Goal: Information Seeking & Learning: Find specific fact

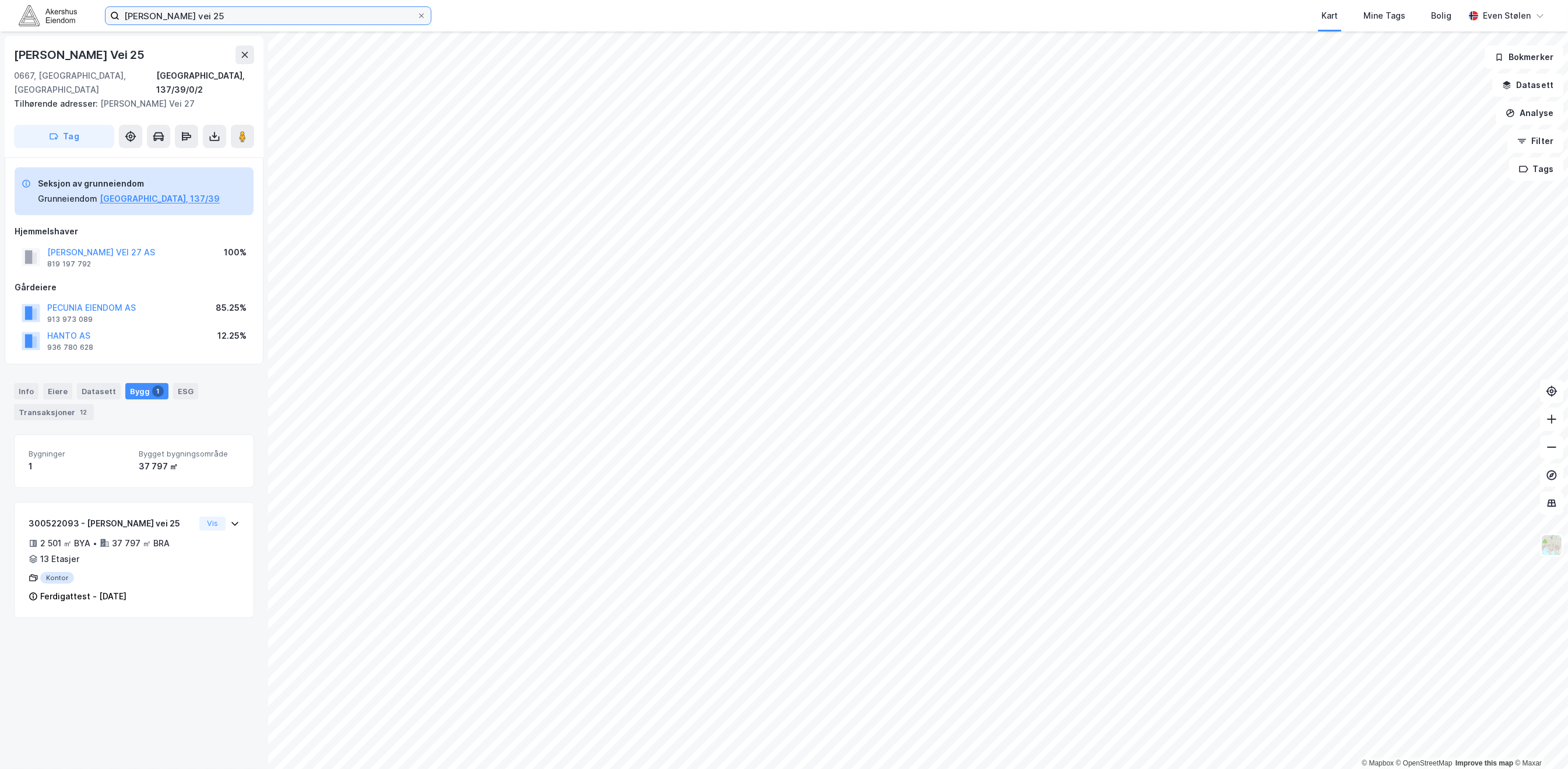
click at [212, 19] on input "[PERSON_NAME] vei 25" at bounding box center [268, 15] width 297 height 18
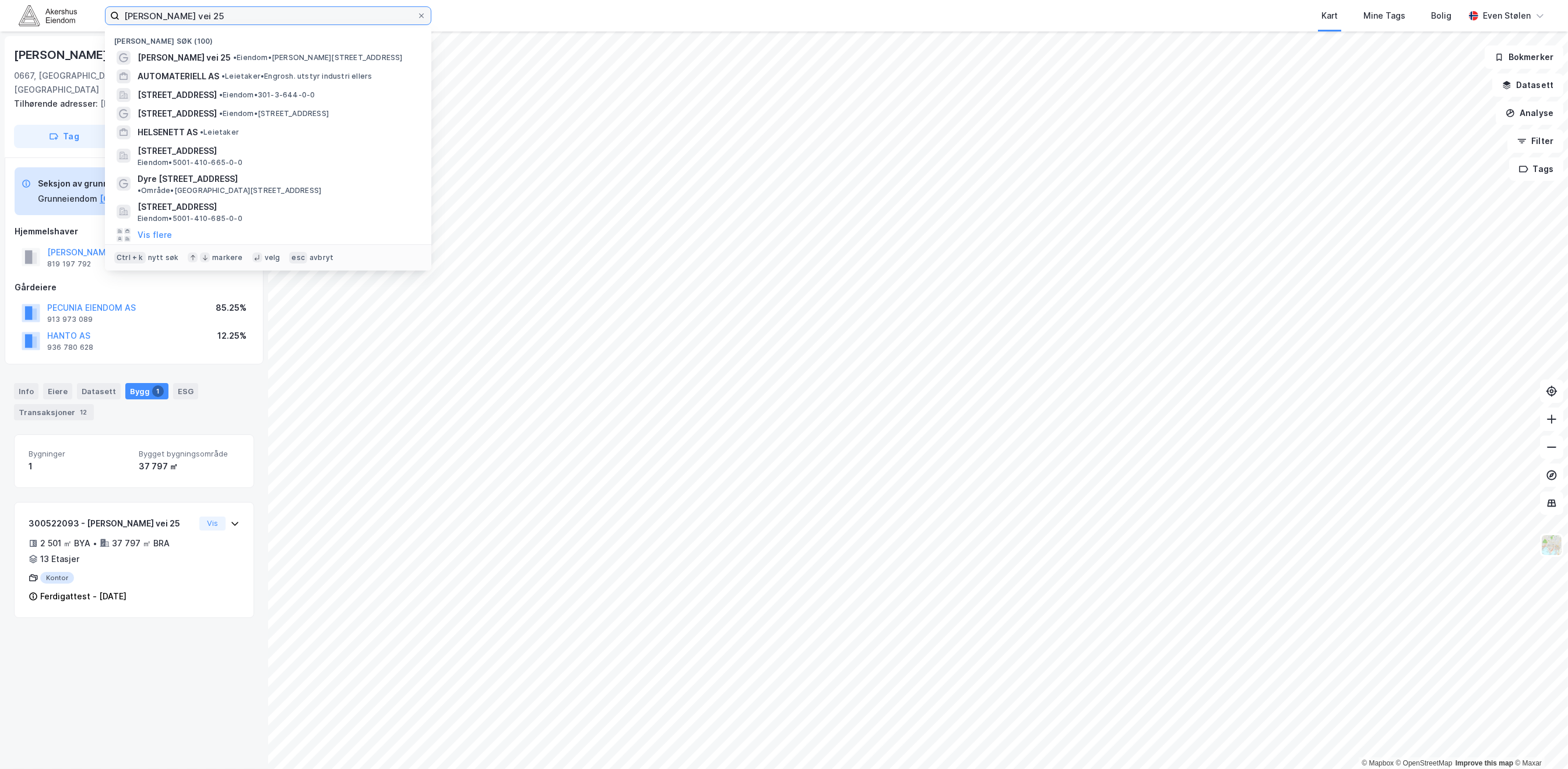
click at [212, 19] on input "[PERSON_NAME] vei 25" at bounding box center [268, 15] width 297 height 18
paste input "Søråshøgda 9"
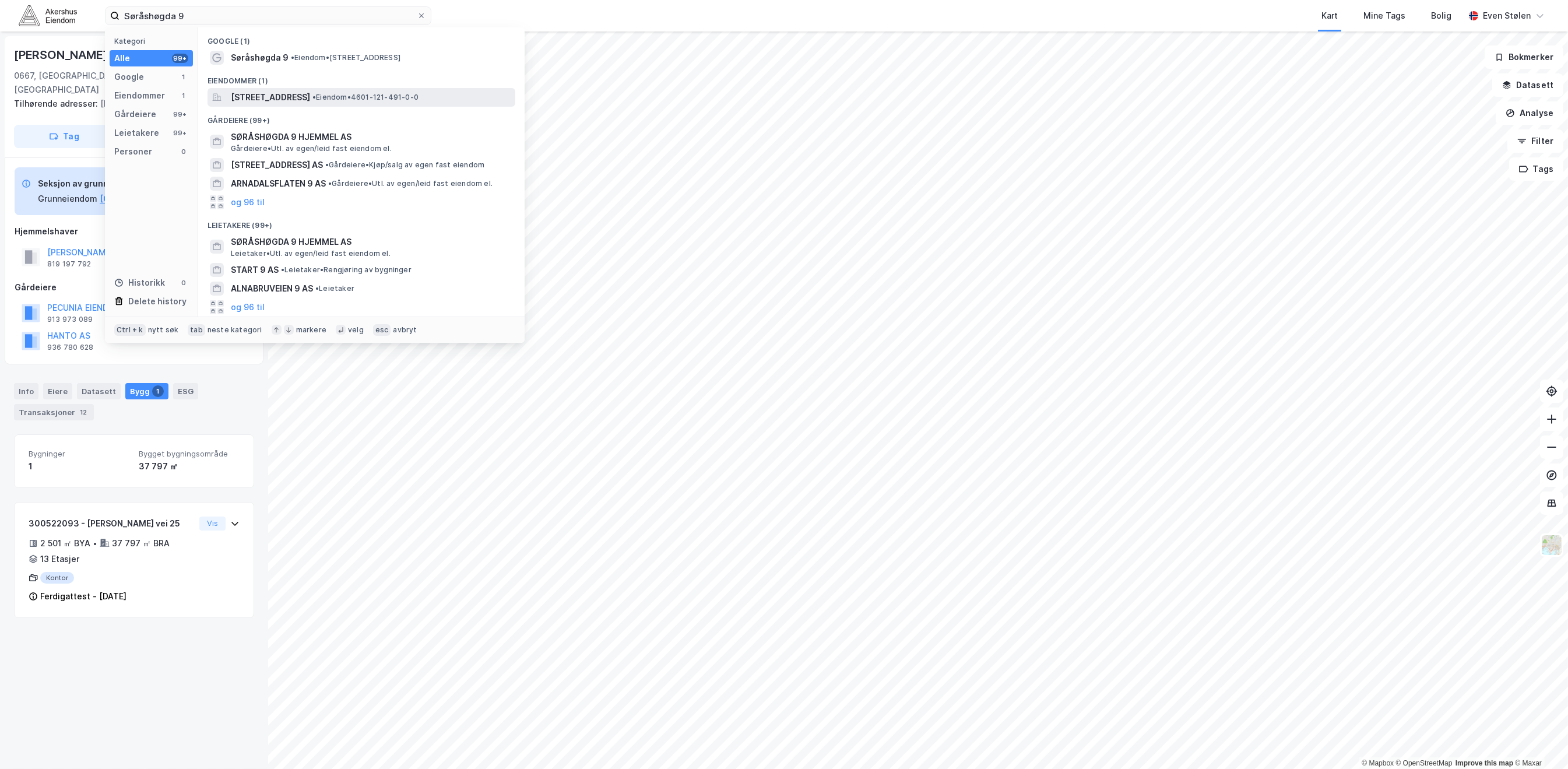
click at [310, 93] on span "[STREET_ADDRESS]" at bounding box center [270, 97] width 79 height 14
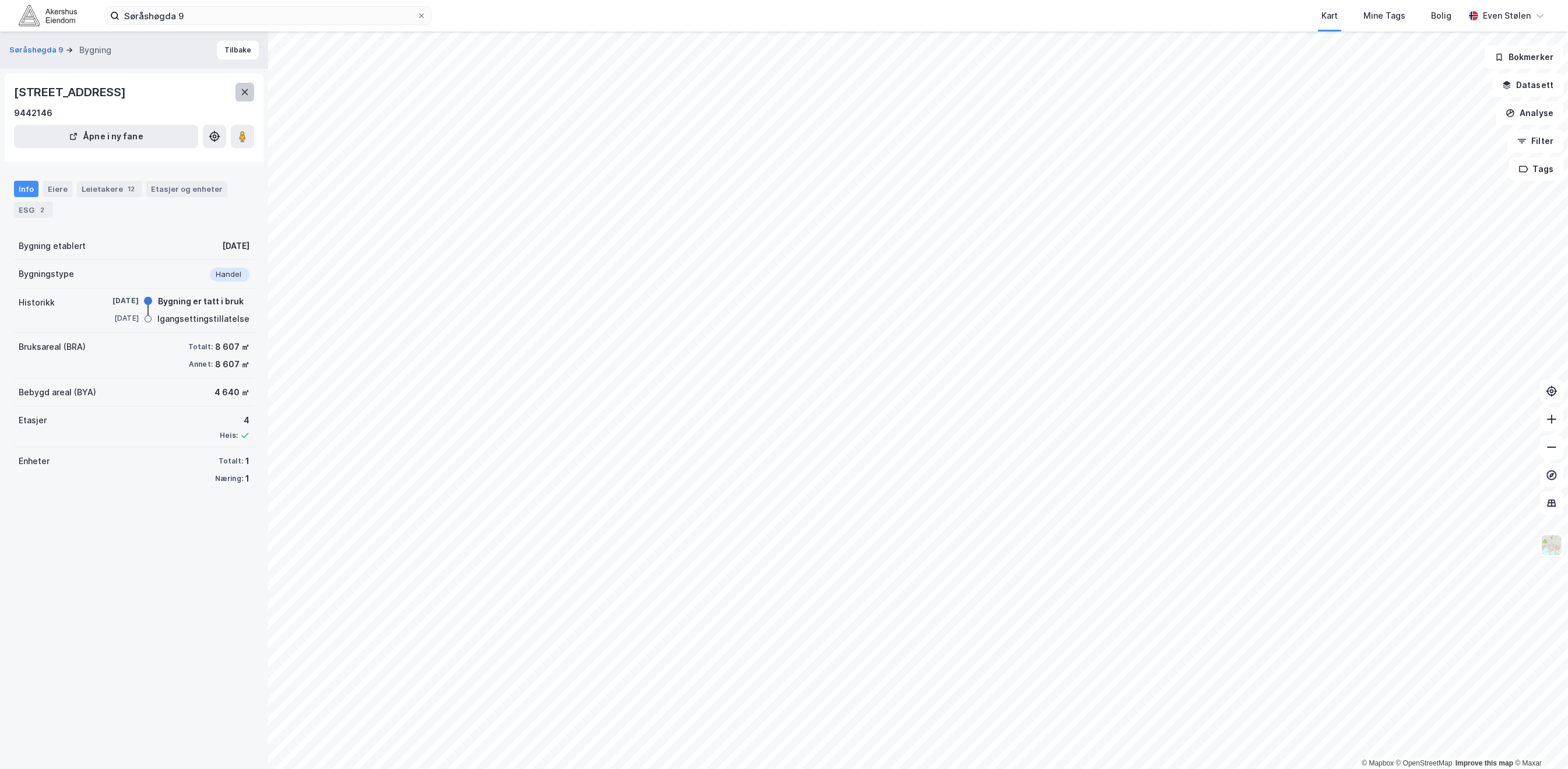
click at [249, 90] on icon at bounding box center [245, 92] width 9 height 9
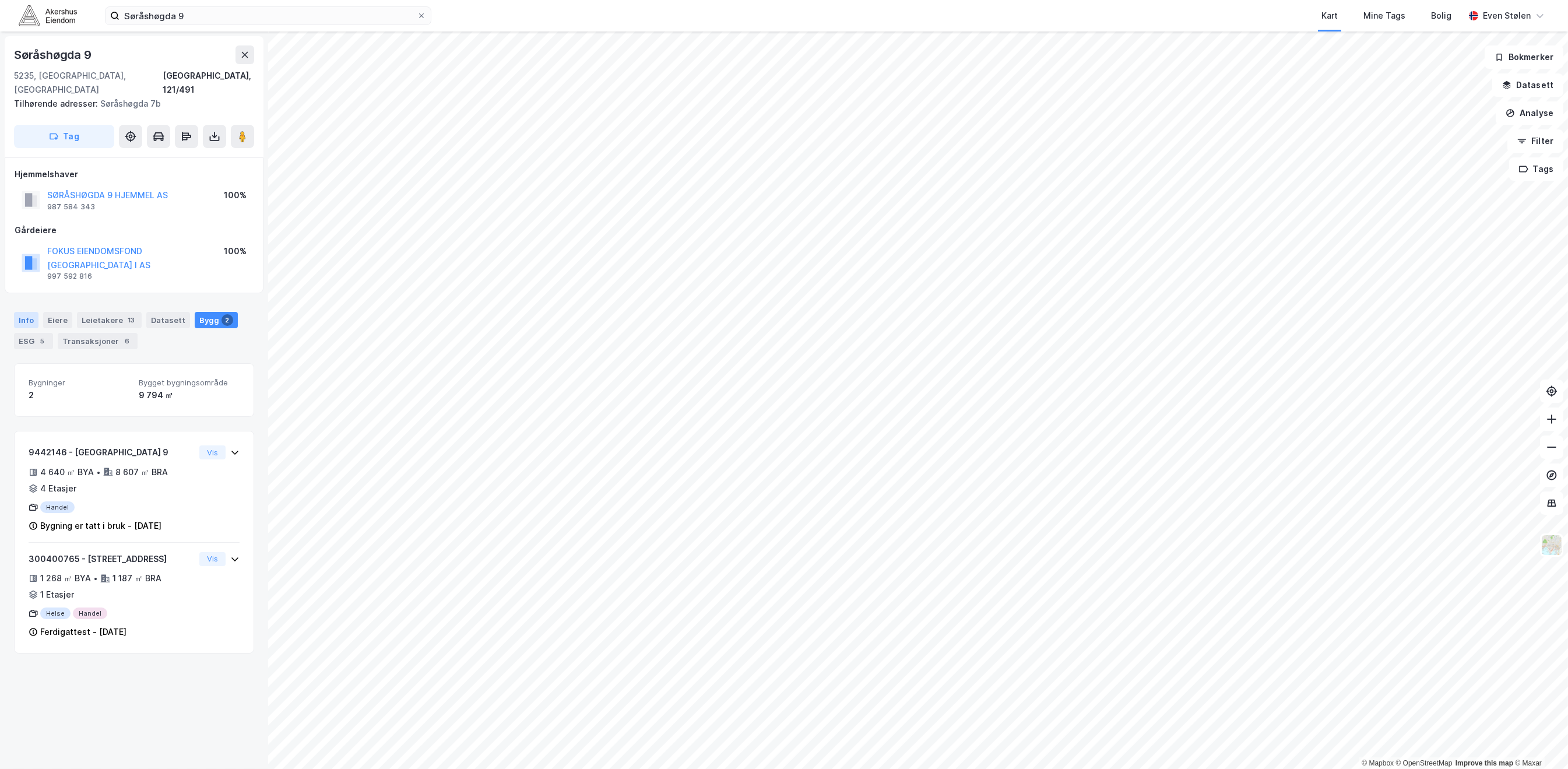
click at [29, 312] on div "Info" at bounding box center [26, 320] width 24 height 16
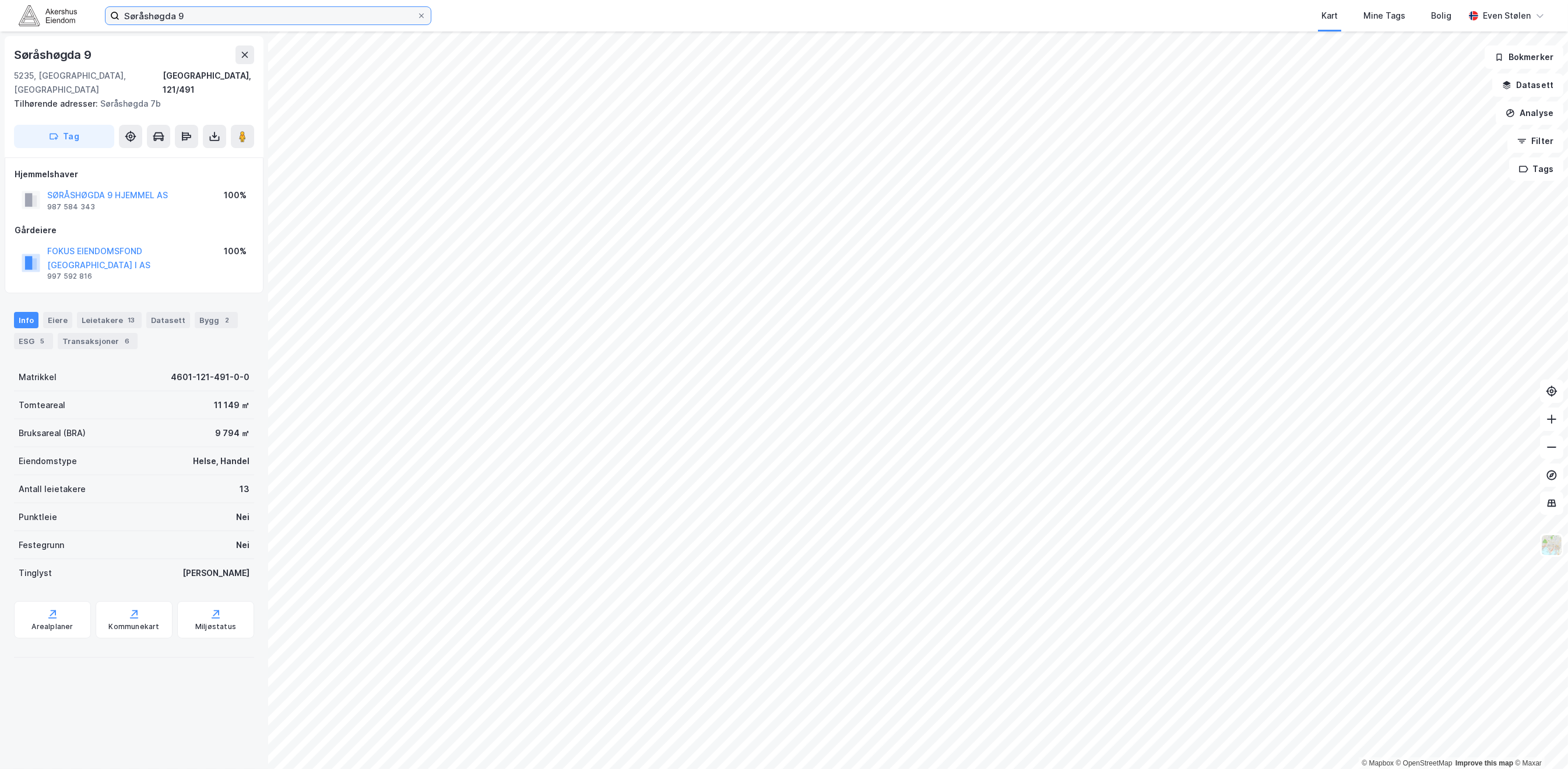
click at [207, 21] on input "Søråshøgda 9" at bounding box center [268, 15] width 297 height 18
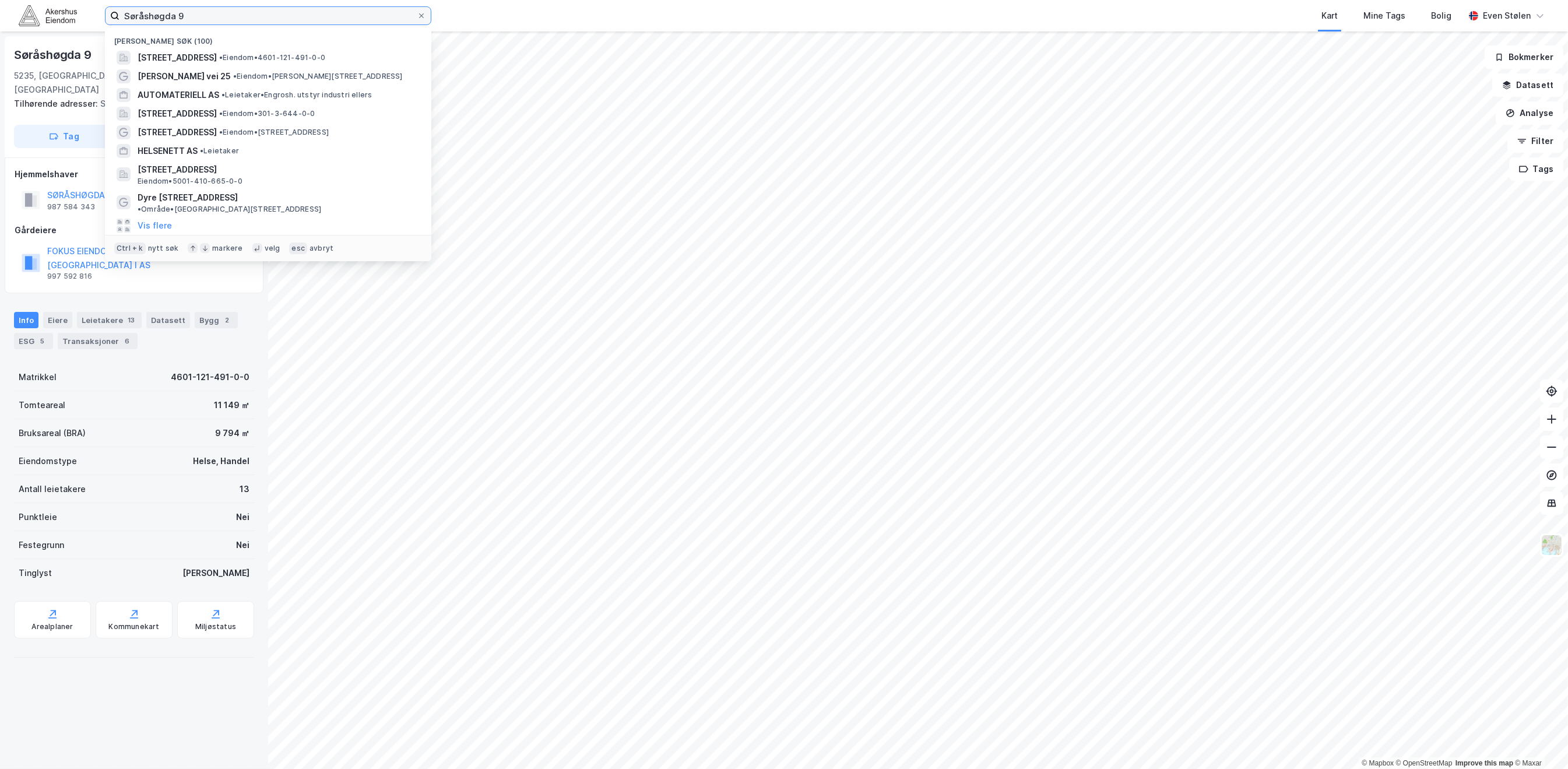
click at [207, 21] on input "Søråshøgda 9" at bounding box center [268, 15] width 297 height 18
click at [208, 21] on input "Søråshøgda 9" at bounding box center [268, 15] width 297 height 18
paste input "[STREET_ADDRESS]"
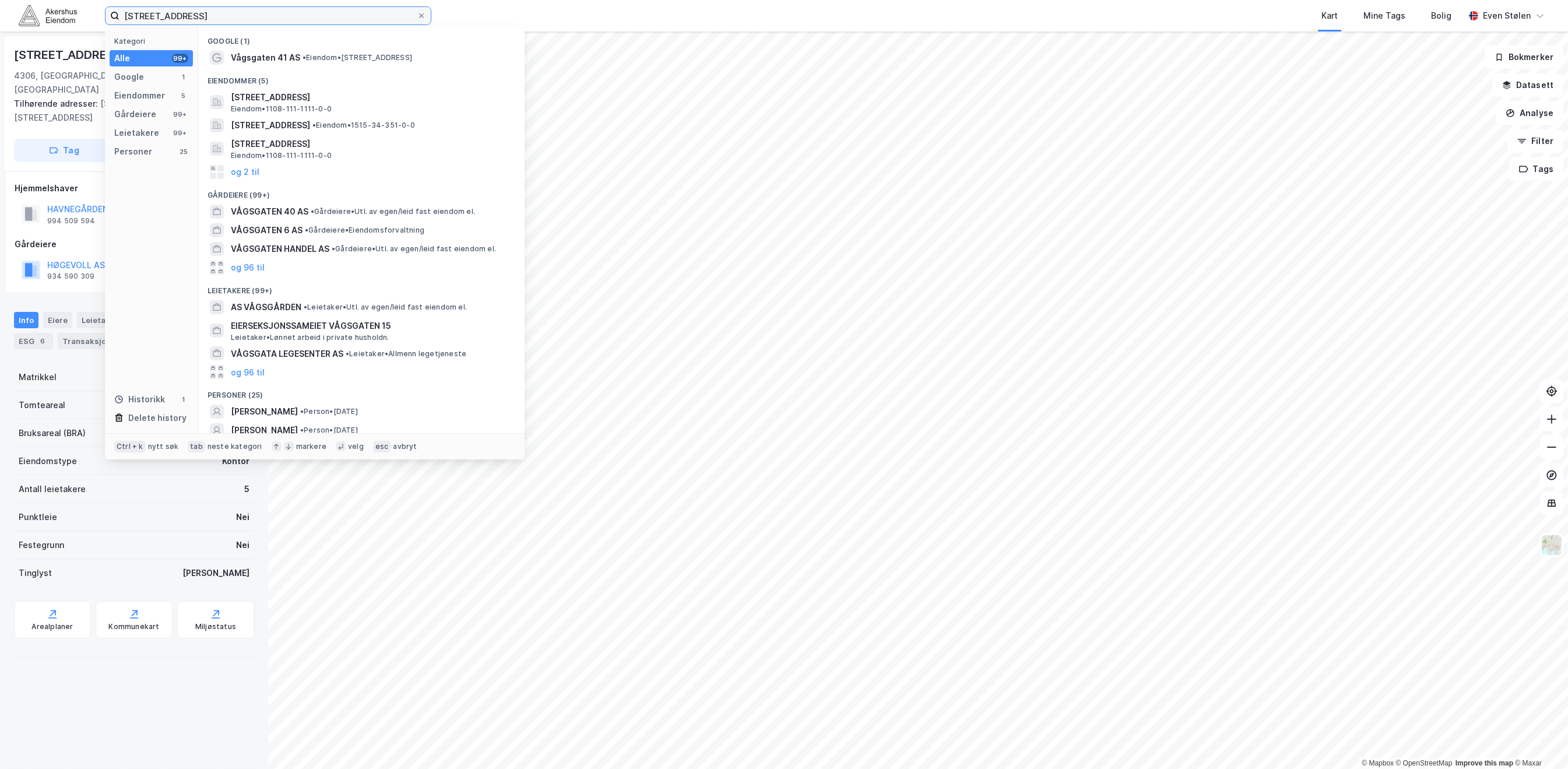
click at [265, 14] on input "[STREET_ADDRESS]" at bounding box center [268, 15] width 297 height 18
click at [266, 14] on input "[STREET_ADDRESS]" at bounding box center [268, 15] width 297 height 18
paste input "Dalemalageret (Bryne)"
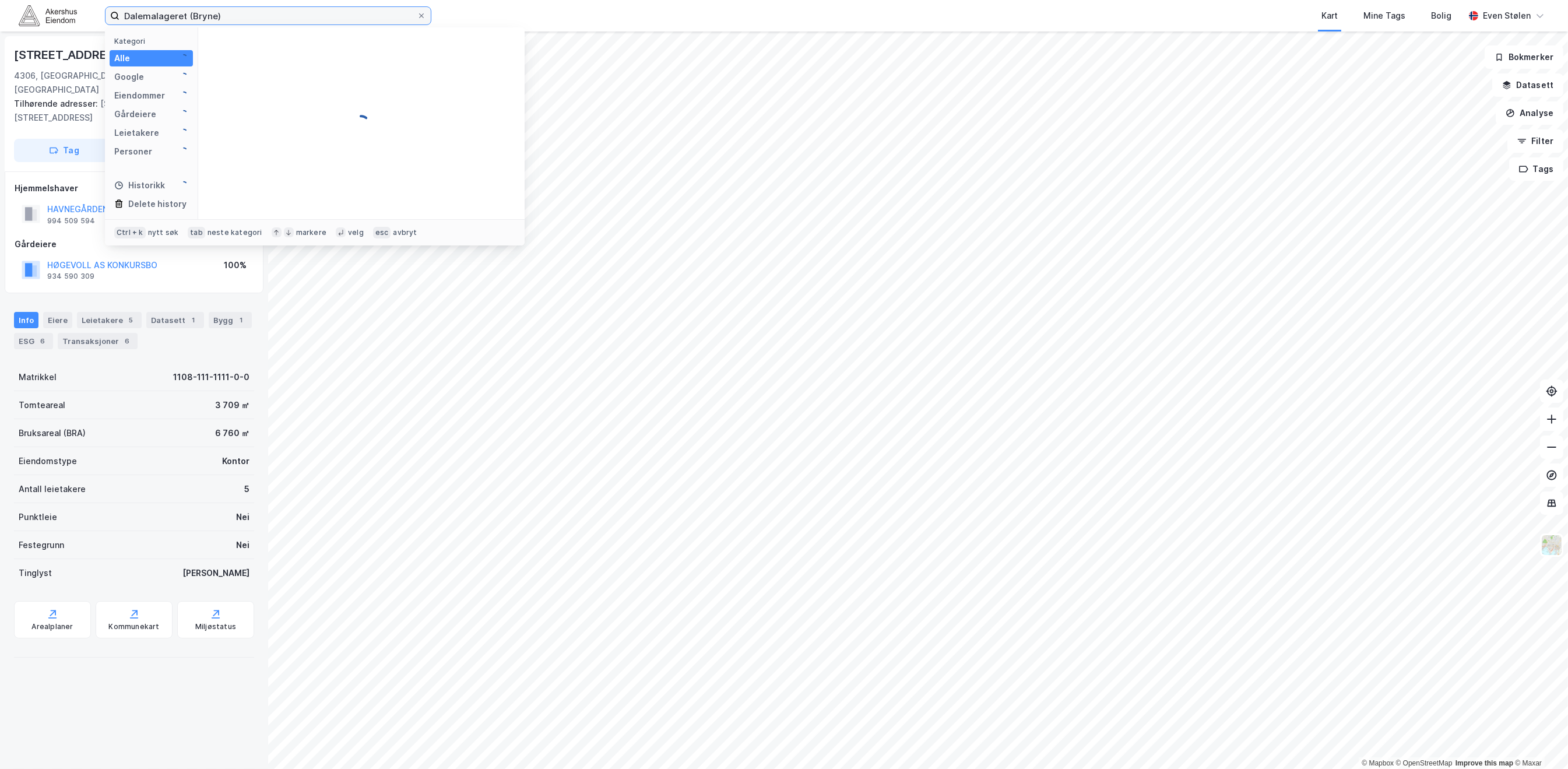
click at [275, 15] on input "Dalemalageret (Bryne)" at bounding box center [268, 15] width 297 height 18
click at [329, 19] on input "Dalemalageret" at bounding box center [268, 15] width 297 height 18
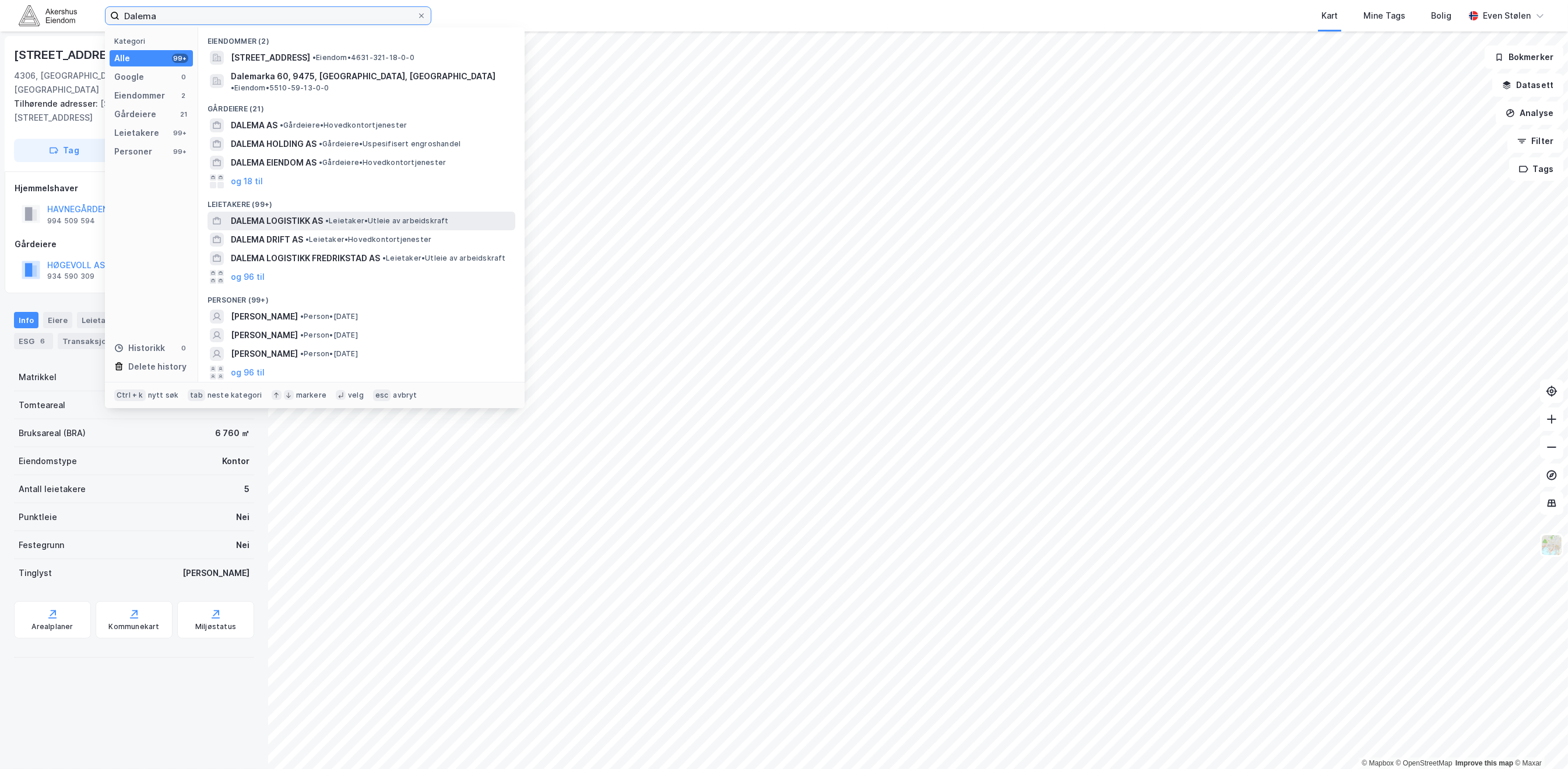
type input "Dalema"
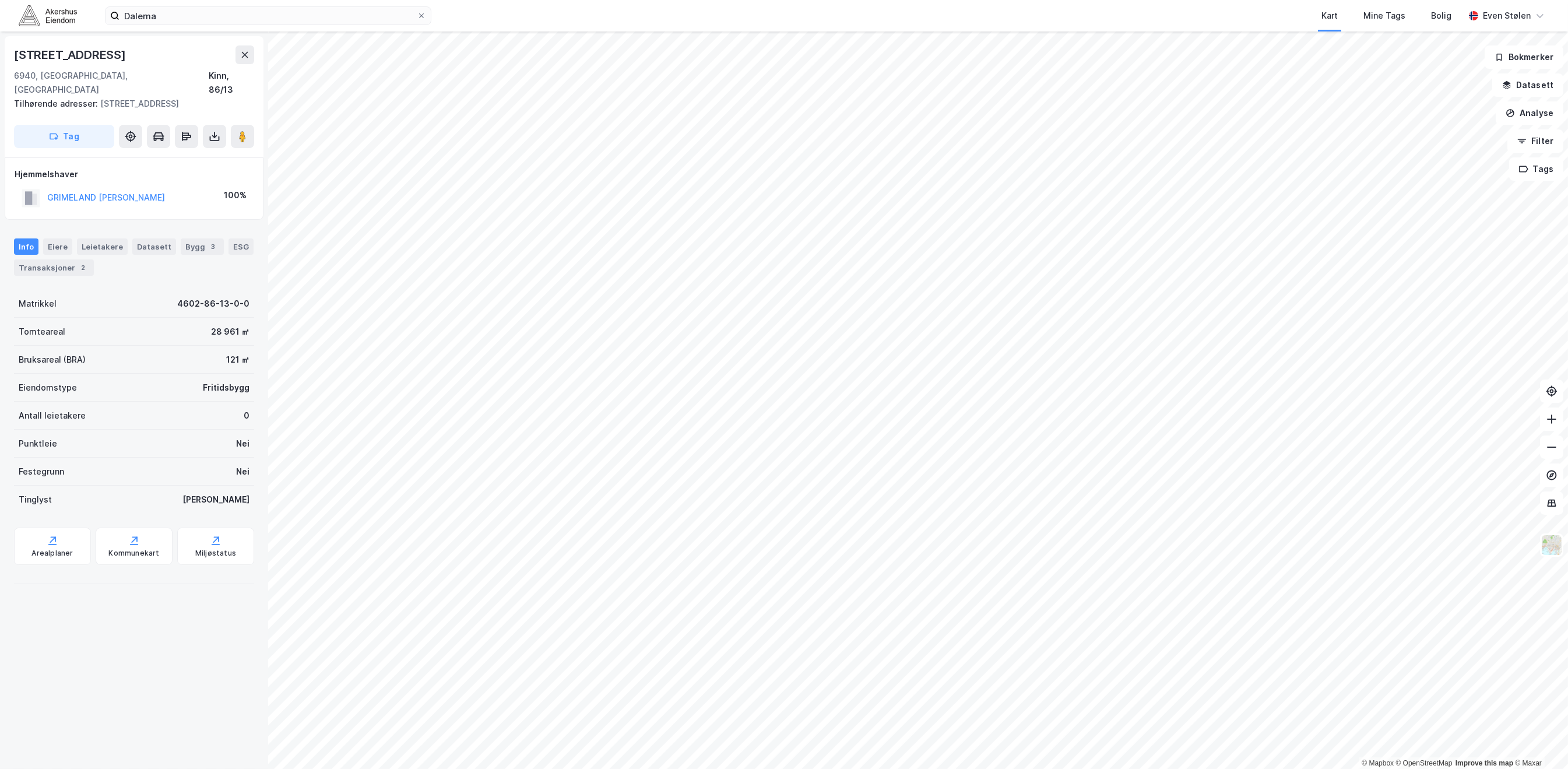
click at [98, 188] on div "GRIMELAND [PERSON_NAME]" at bounding box center [93, 198] width 144 height 19
click at [103, 191] on div "GRIMELAND [PERSON_NAME]" at bounding box center [106, 197] width 117 height 14
click at [0, 0] on button "GRIMELAND [PERSON_NAME]" at bounding box center [0, 0] width 0 height 0
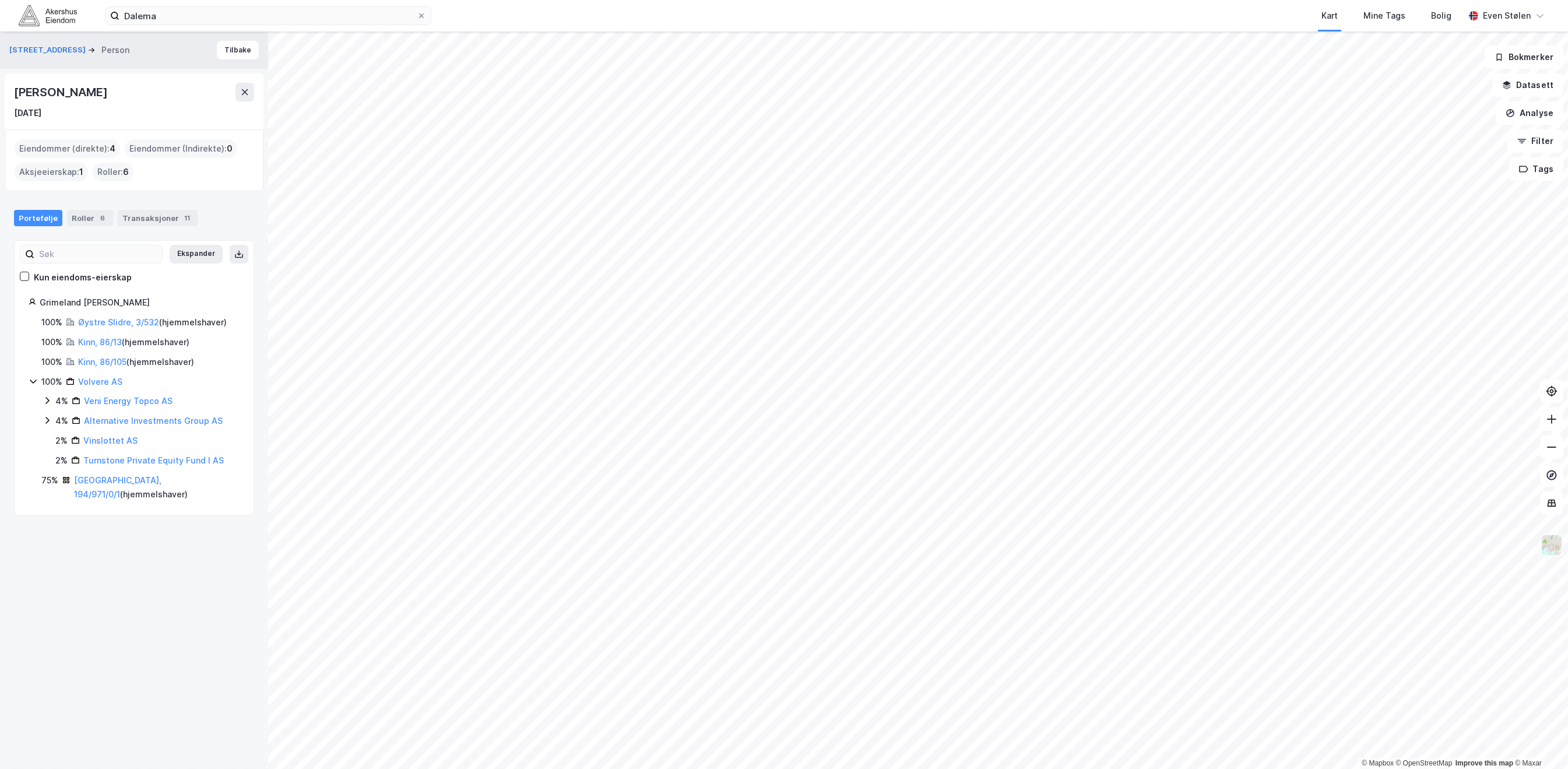
click at [1552, 552] on img at bounding box center [1552, 545] width 22 height 22
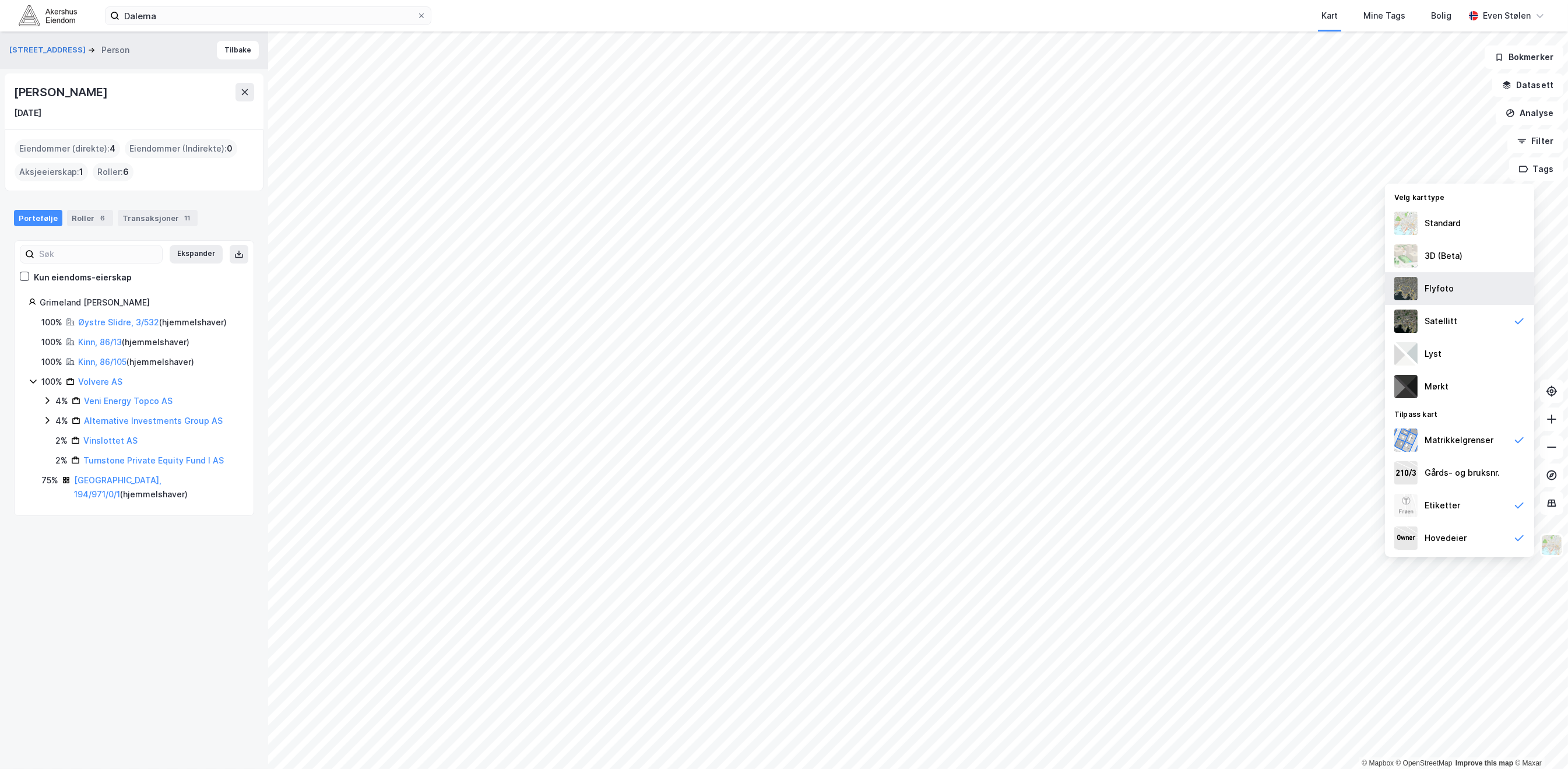
click at [1496, 287] on div "Flyfoto" at bounding box center [1459, 289] width 149 height 33
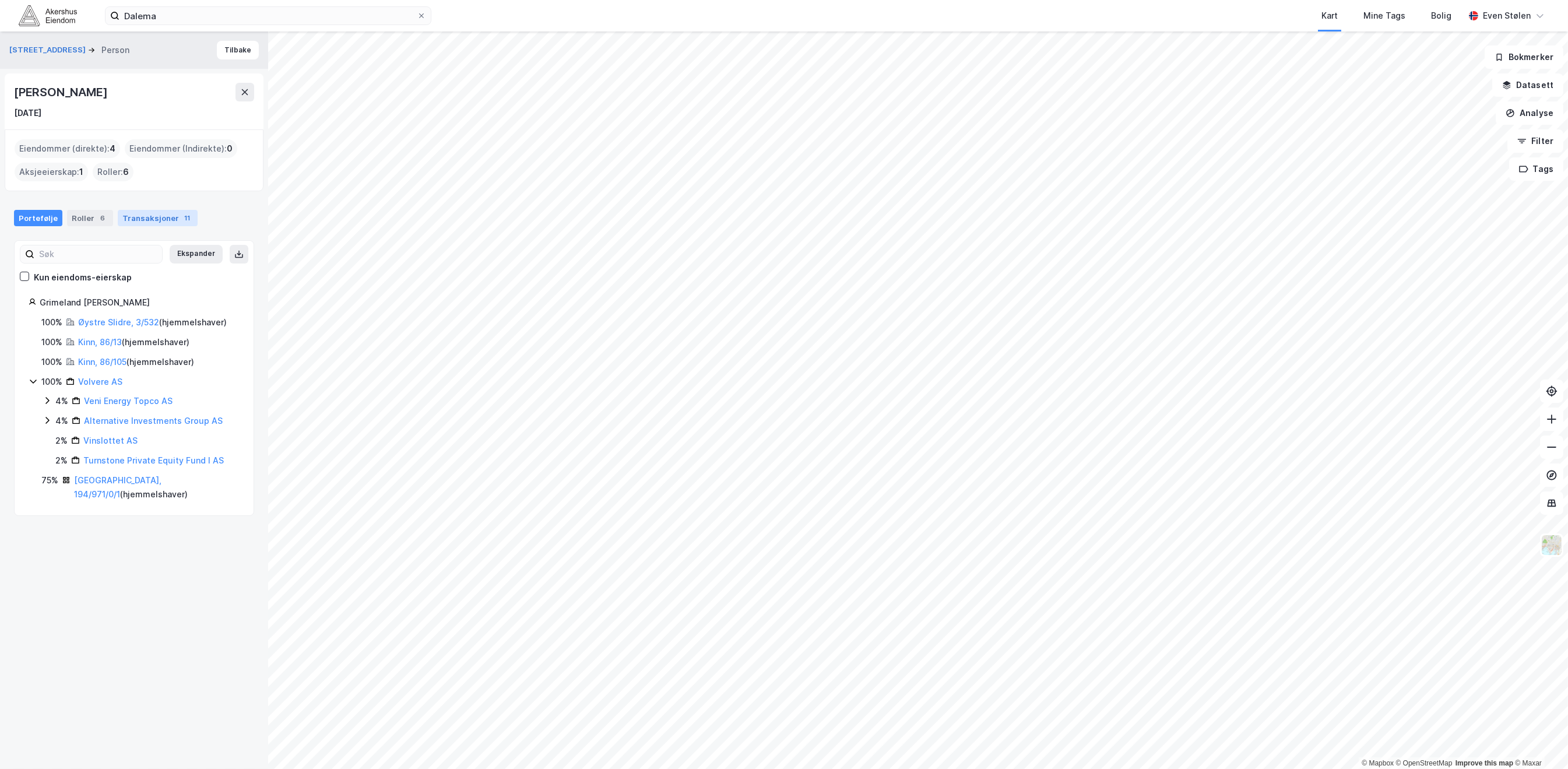
click at [160, 214] on div "Transaksjoner 11" at bounding box center [157, 218] width 80 height 16
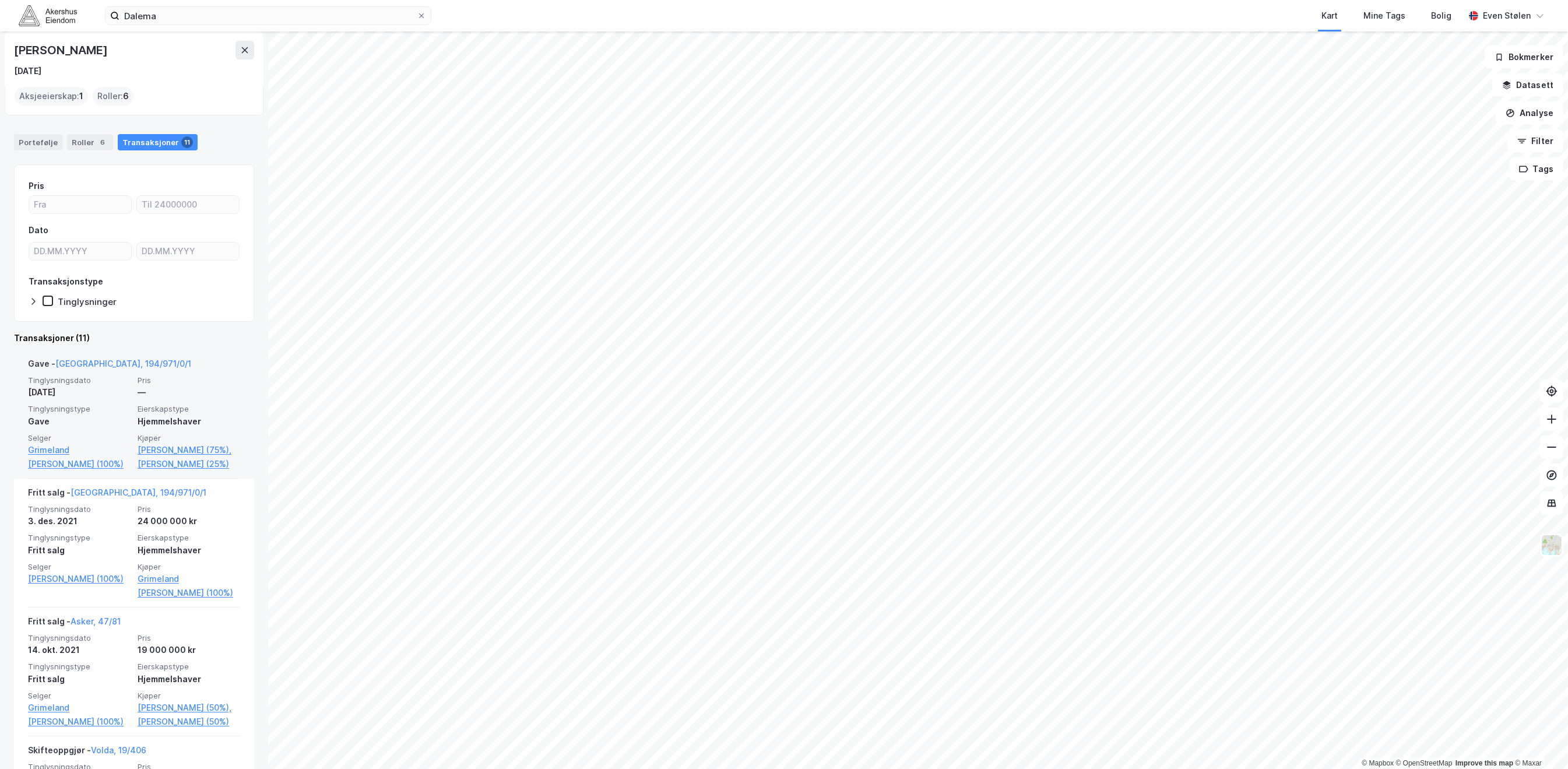
scroll to position [77, 0]
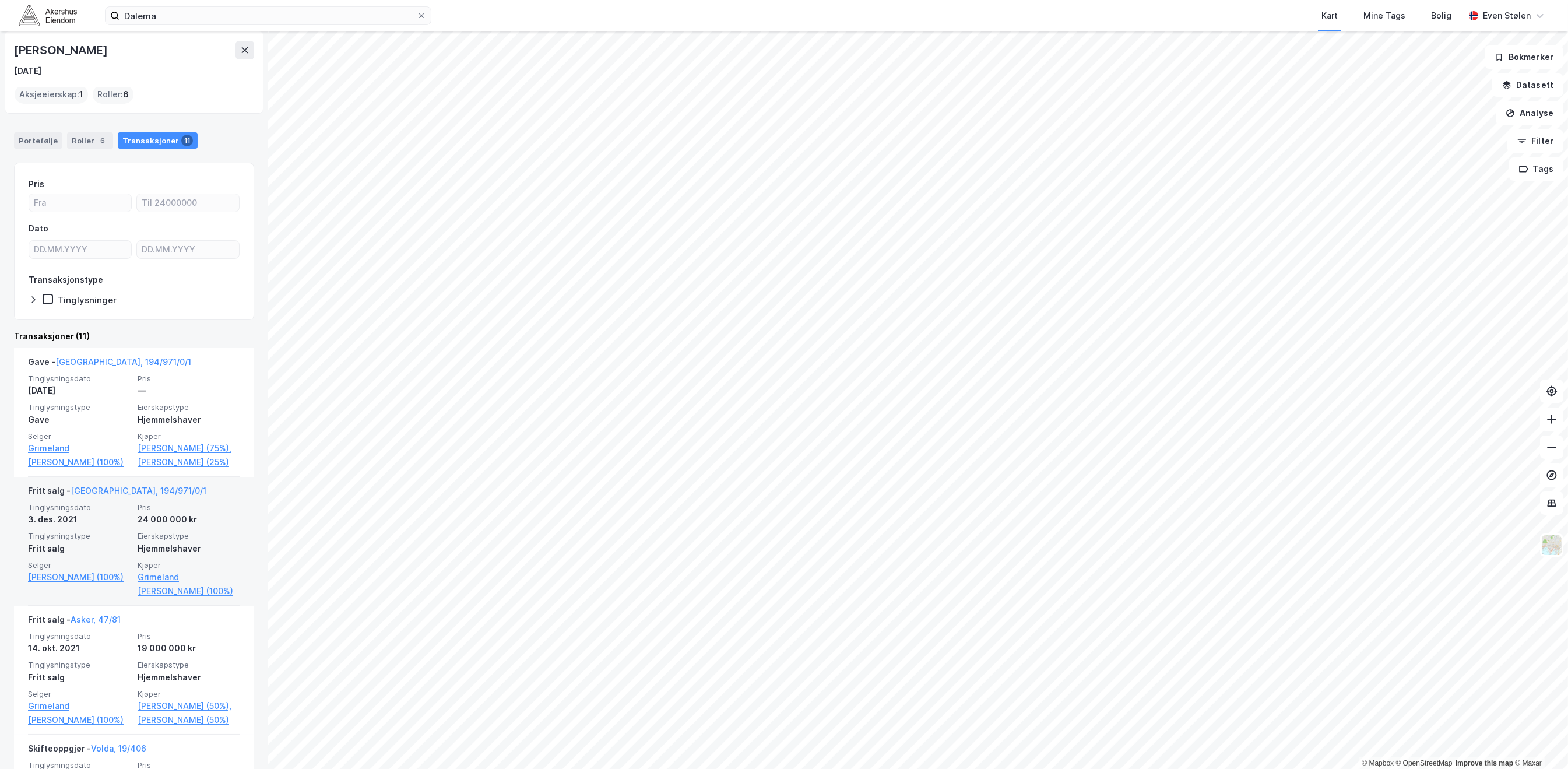
click at [207, 527] on div "24 000 000 kr" at bounding box center [189, 519] width 103 height 14
click at [97, 541] on span "Tinglysningstype" at bounding box center [79, 536] width 103 height 10
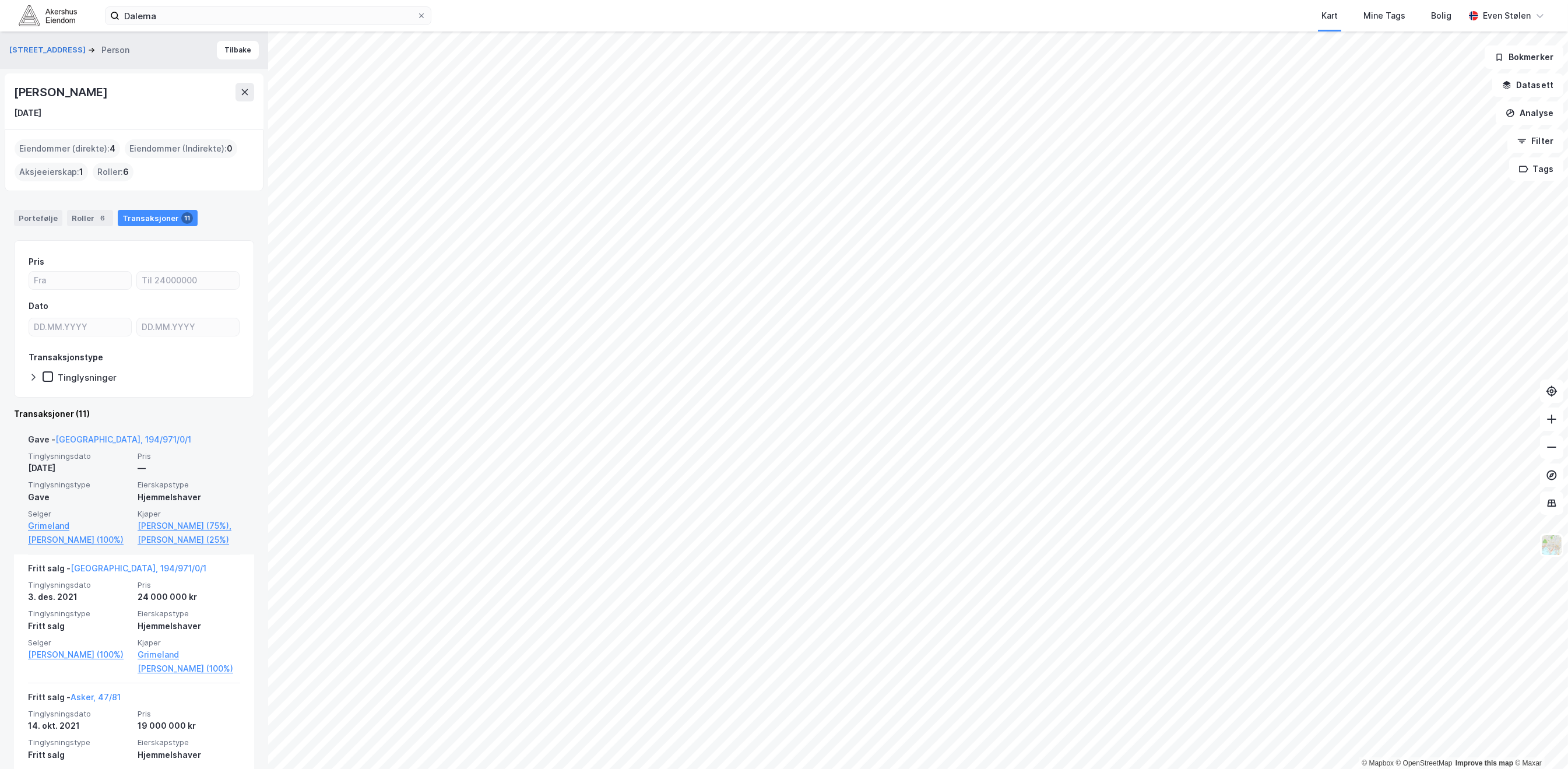
scroll to position [233, 0]
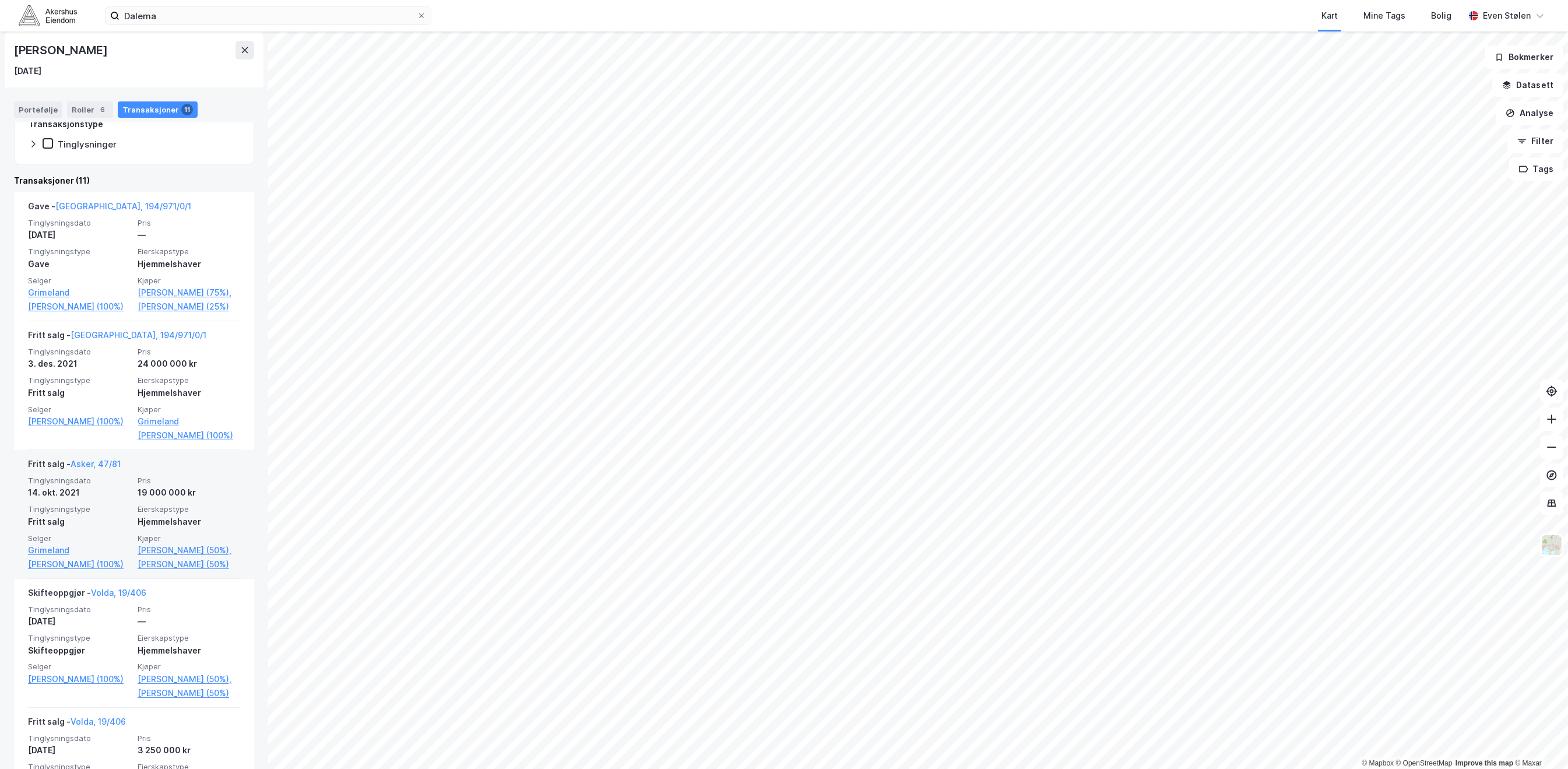
click at [113, 500] on div "14. okt. 2021" at bounding box center [79, 493] width 103 height 14
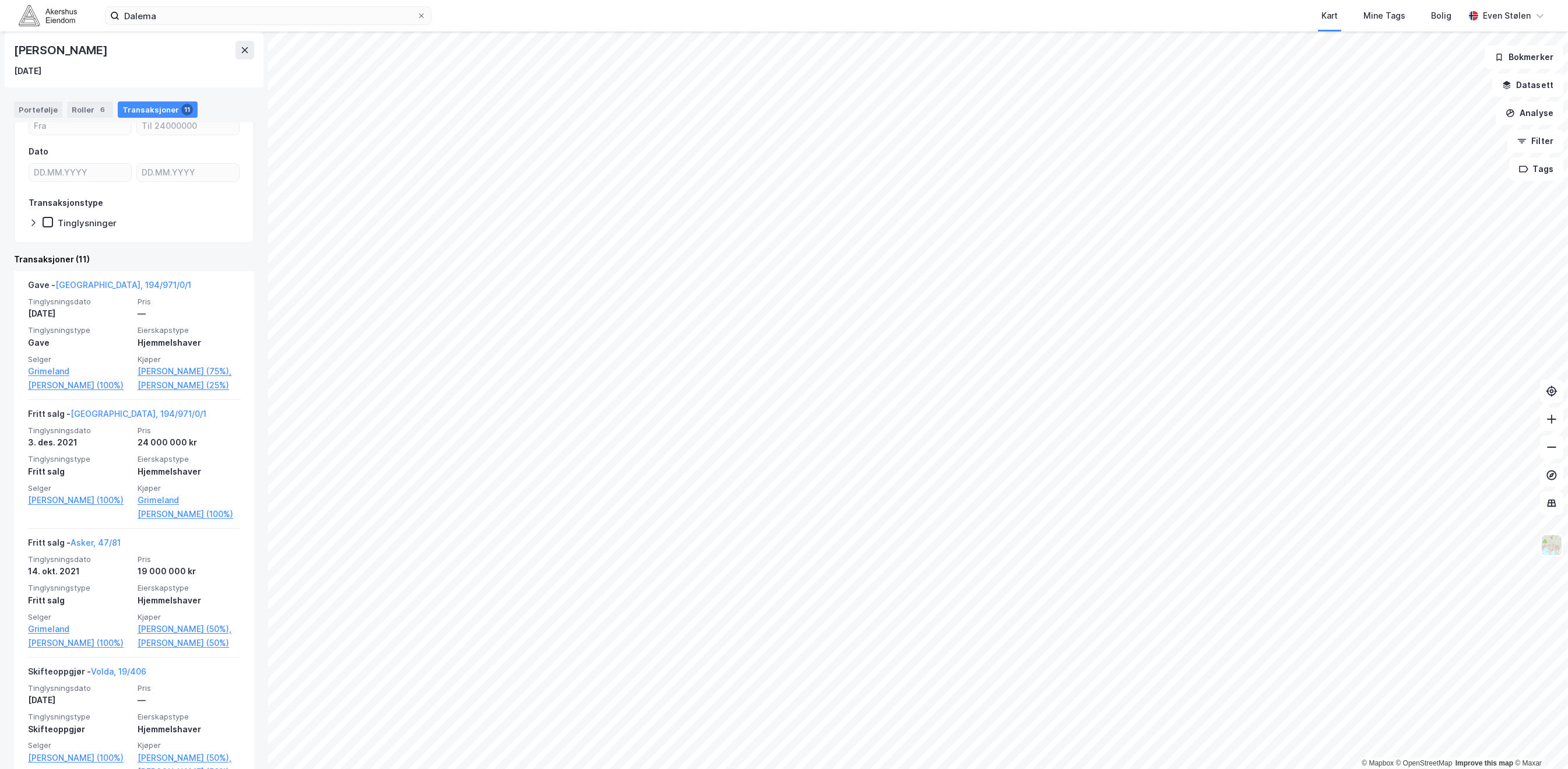
scroll to position [155, 0]
click at [94, 578] on div "14. okt. 2021" at bounding box center [79, 571] width 103 height 14
click at [94, 547] on link "Asker, 47/81" at bounding box center [96, 542] width 50 height 10
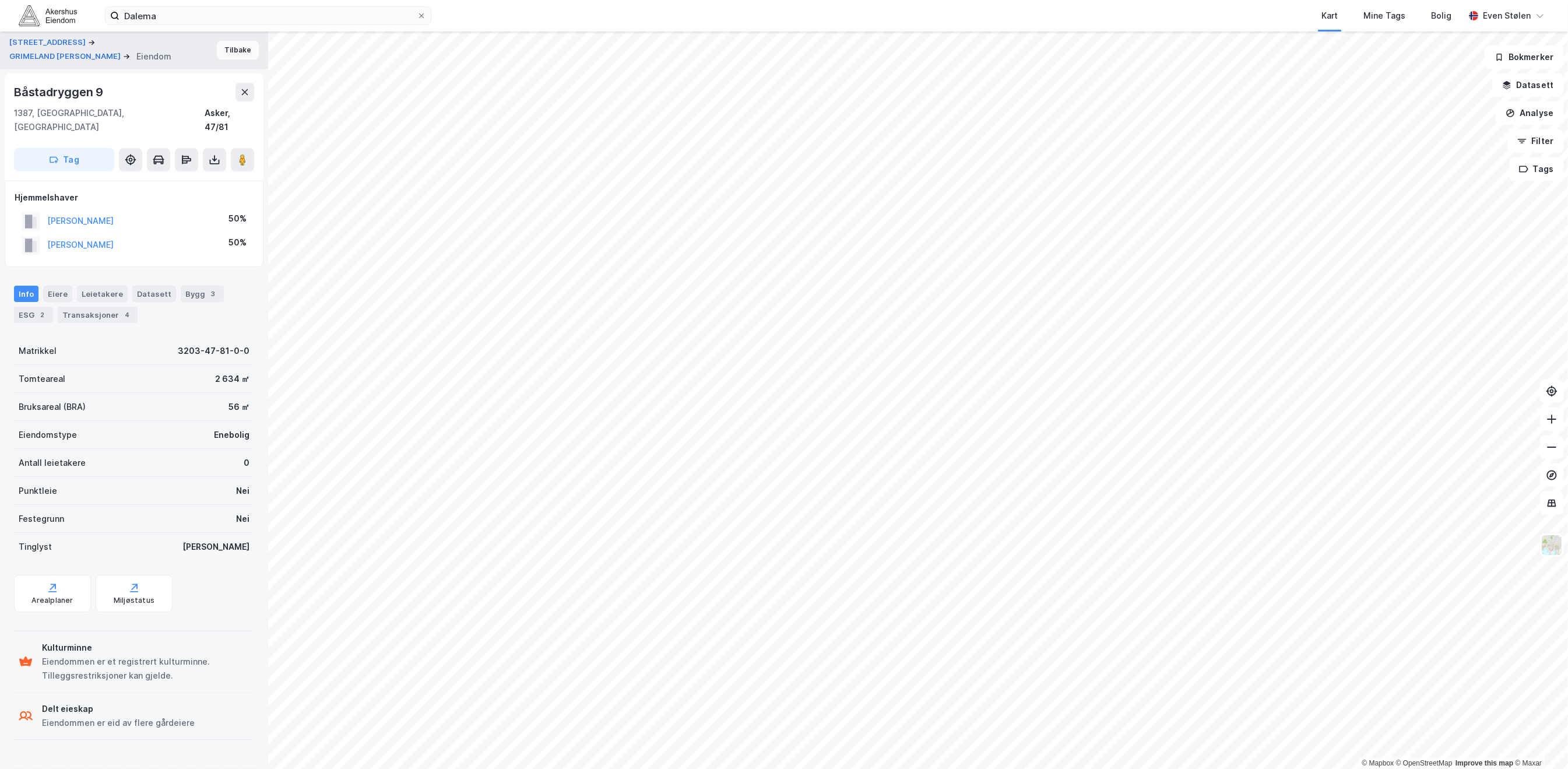
click at [236, 54] on button "Tilbake" at bounding box center [237, 50] width 42 height 19
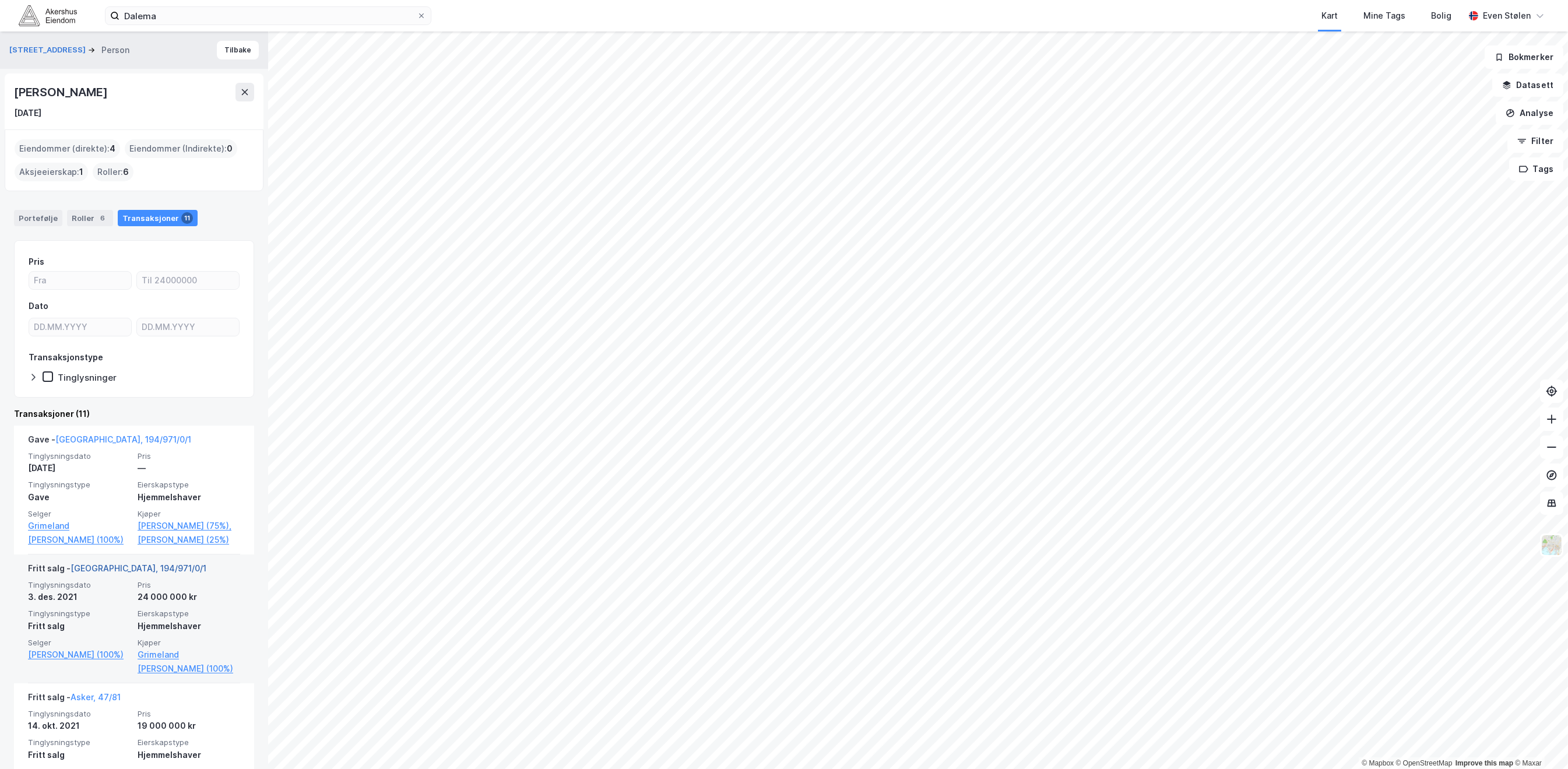
click at [103, 573] on link "[GEOGRAPHIC_DATA], 194/971/0/1" at bounding box center [138, 568] width 136 height 10
click at [56, 14] on img at bounding box center [48, 16] width 58 height 21
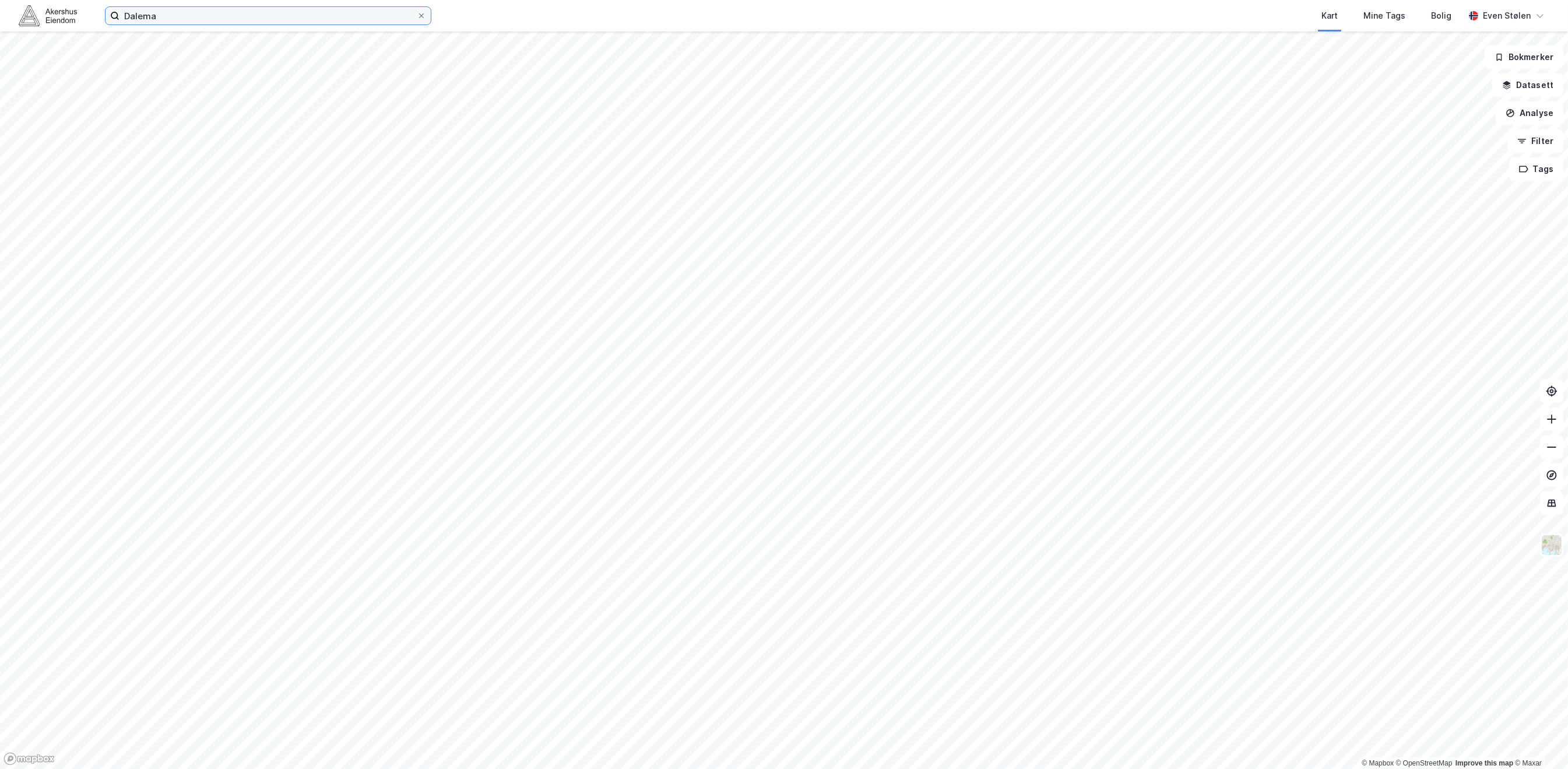
click at [270, 12] on input "Dalema" at bounding box center [268, 15] width 297 height 18
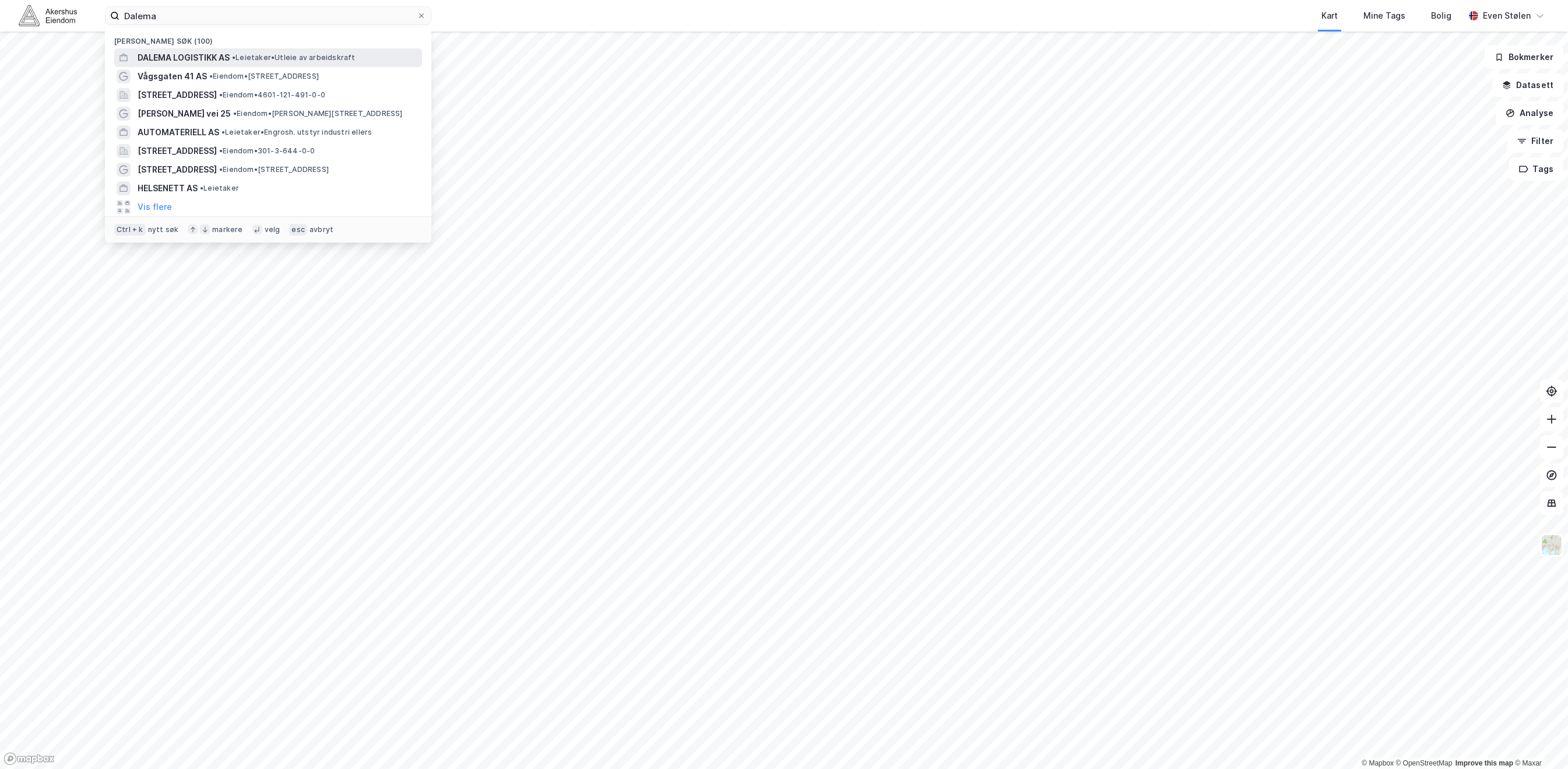
click at [330, 55] on span "• Leietaker • Utleie av arbeidskraft" at bounding box center [293, 57] width 124 height 9
